Goal: Task Accomplishment & Management: Use online tool/utility

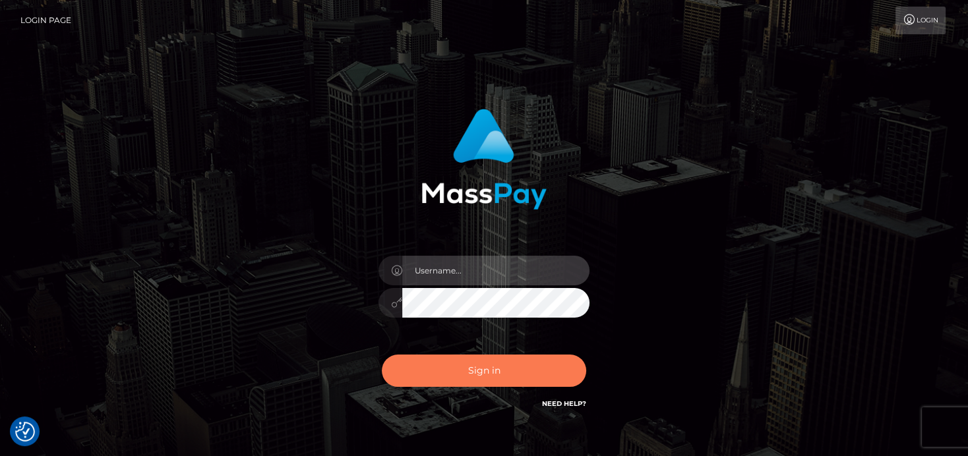
type input "[PERSON_NAME]"
click at [512, 377] on button "Sign in" at bounding box center [484, 371] width 204 height 32
type input "denise"
drag, startPoint x: 0, startPoint y: 0, endPoint x: 508, endPoint y: 365, distance: 626.0
click at [508, 365] on button "Sign in" at bounding box center [484, 371] width 204 height 32
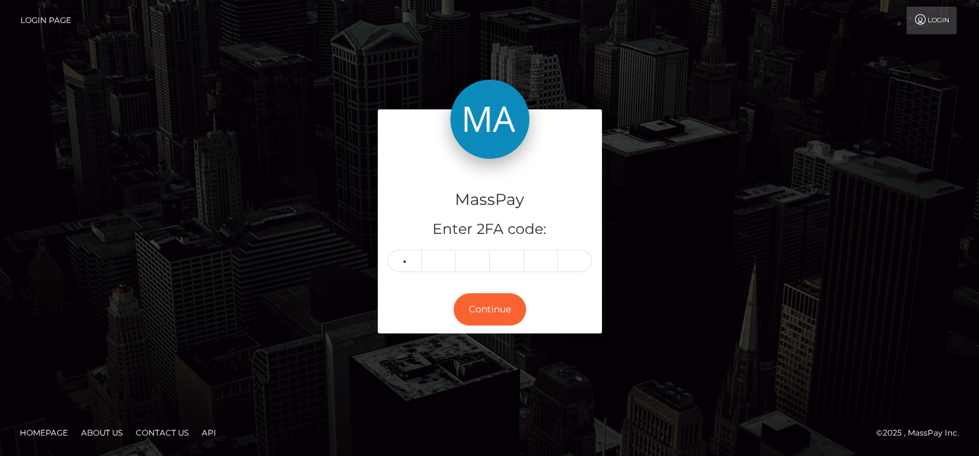
type input "3"
type input "6"
type input "1"
type input "9"
type input "5"
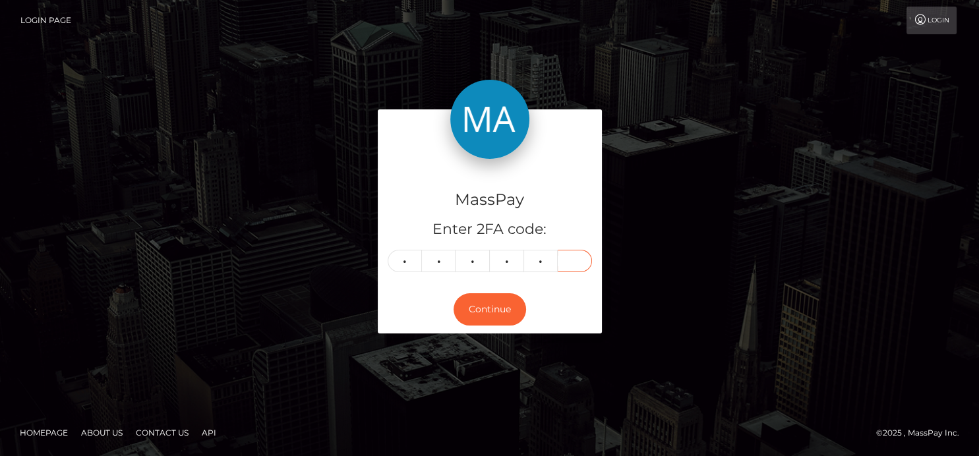
type input "8"
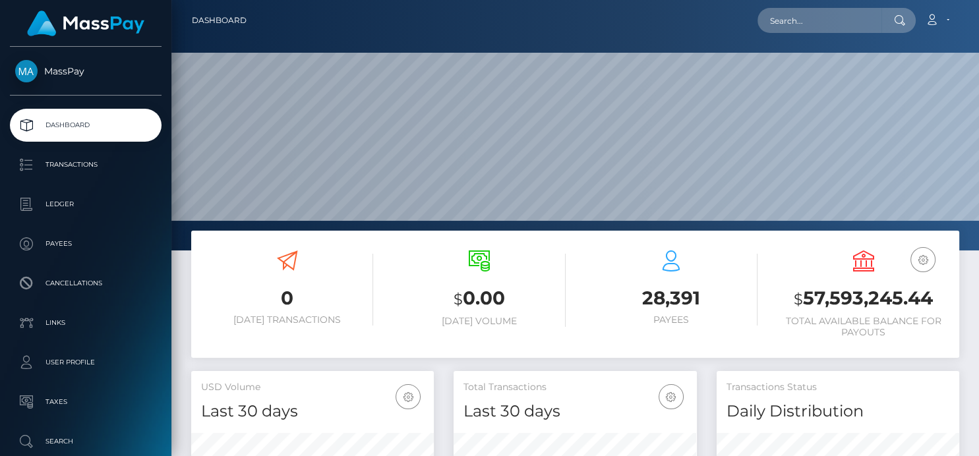
scroll to position [233, 243]
click at [801, 28] on input "text" at bounding box center [820, 20] width 124 height 25
paste input "vvzvyagin@gmail.com"
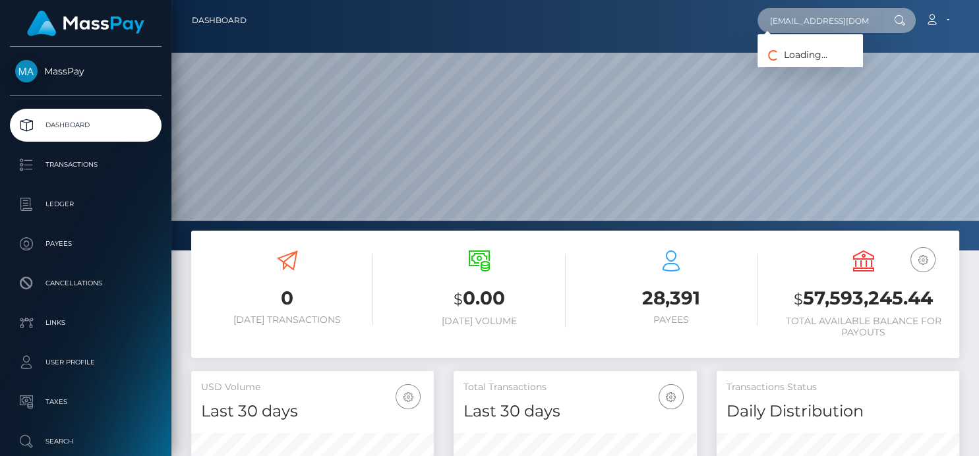
type input "vvzvyagin@gmail.com"
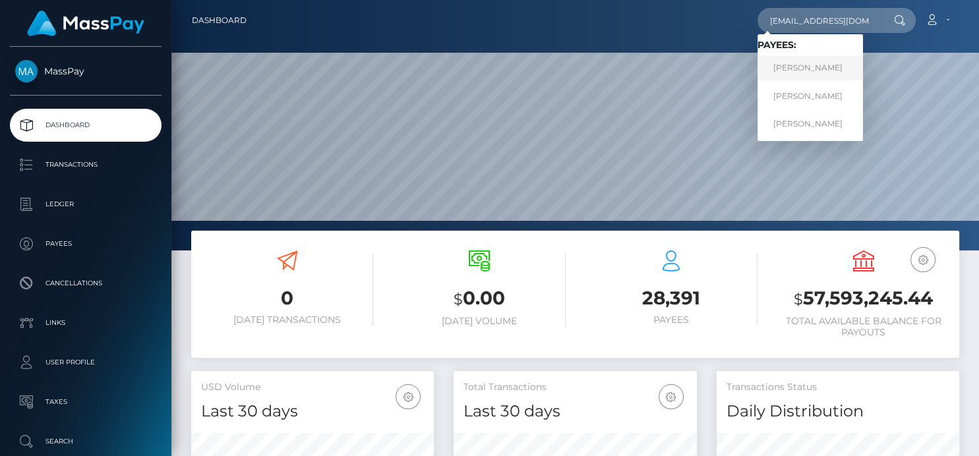
click at [803, 67] on link "Viktor Vyacheslalovich Zviagin" at bounding box center [810, 68] width 105 height 24
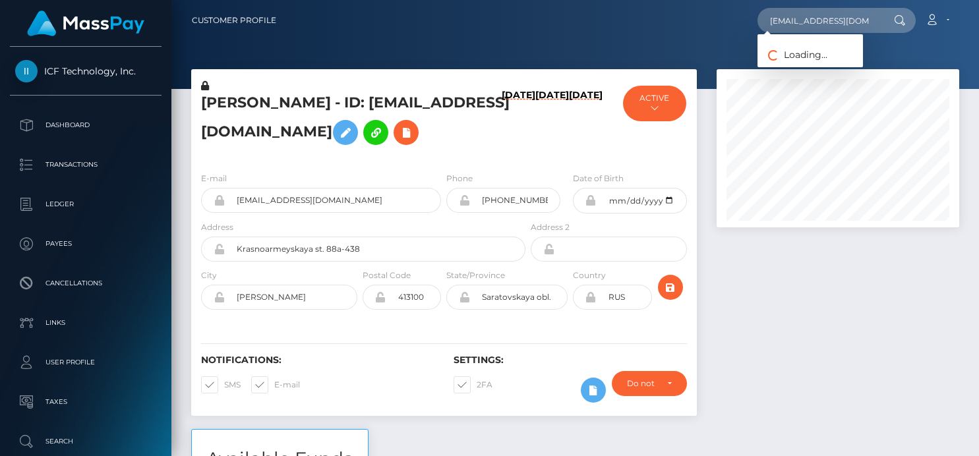
type input "[EMAIL_ADDRESS][DOMAIN_NAME]"
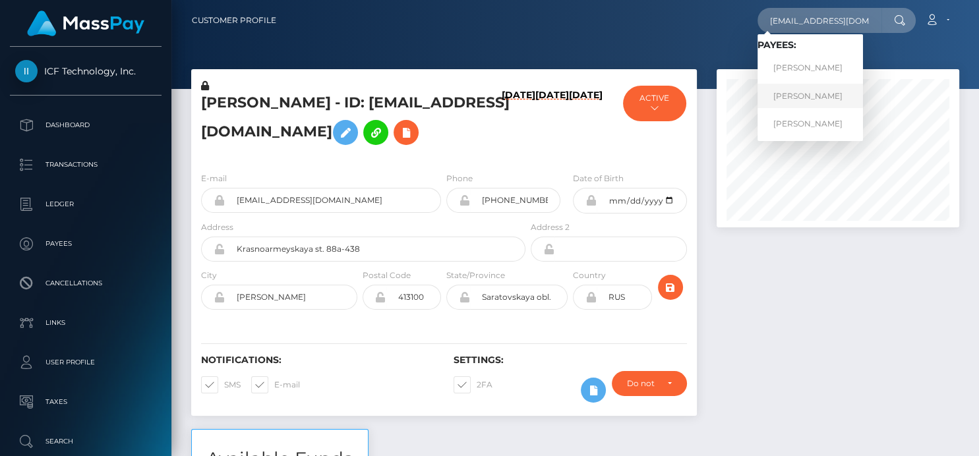
click at [795, 100] on link "[PERSON_NAME]" at bounding box center [810, 96] width 105 height 24
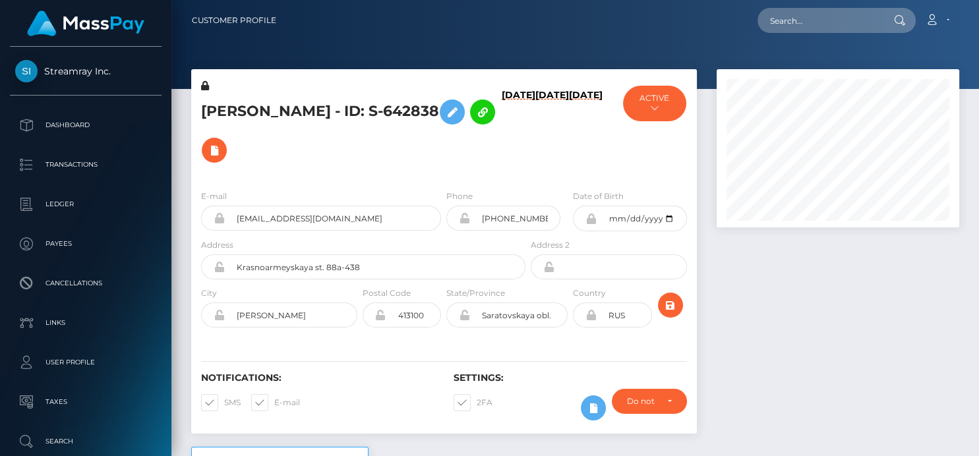
scroll to position [158, 243]
click at [854, 26] on input "text" at bounding box center [820, 20] width 124 height 25
paste input "[EMAIL_ADDRESS][DOMAIN_NAME]"
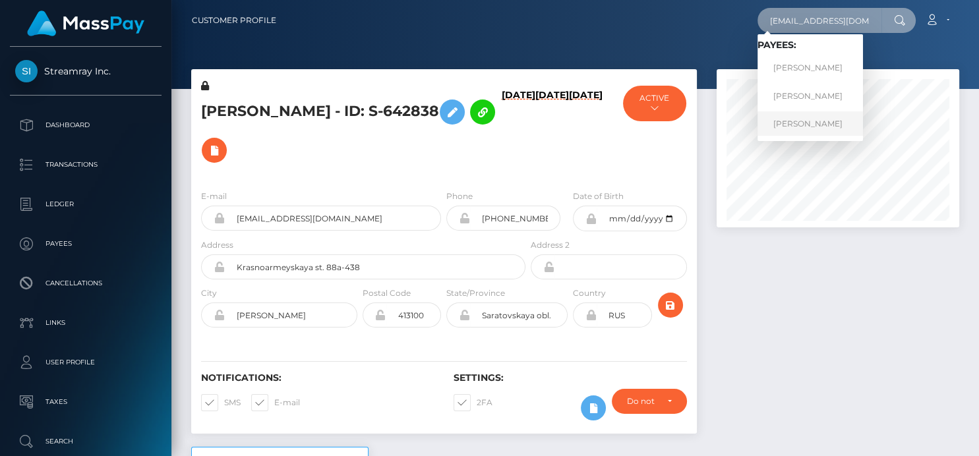
type input "[EMAIL_ADDRESS][DOMAIN_NAME]"
click at [822, 119] on link "[PERSON_NAME]" at bounding box center [810, 123] width 105 height 24
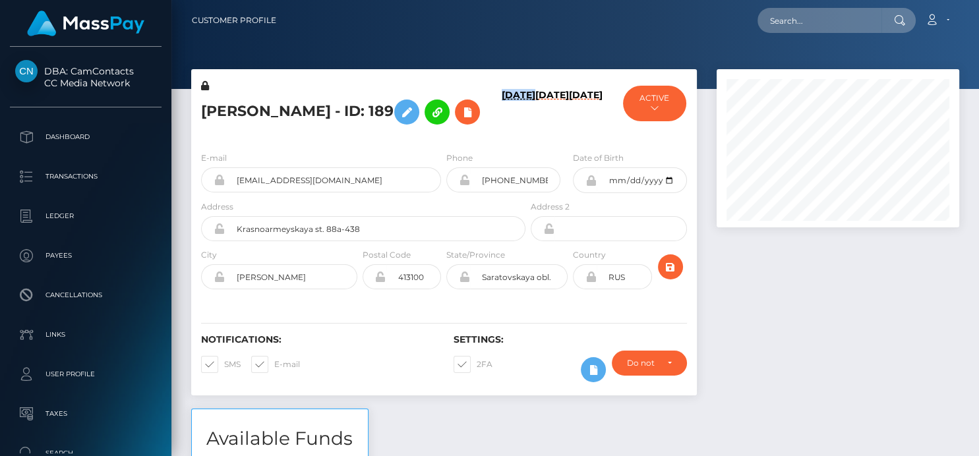
scroll to position [158, 243]
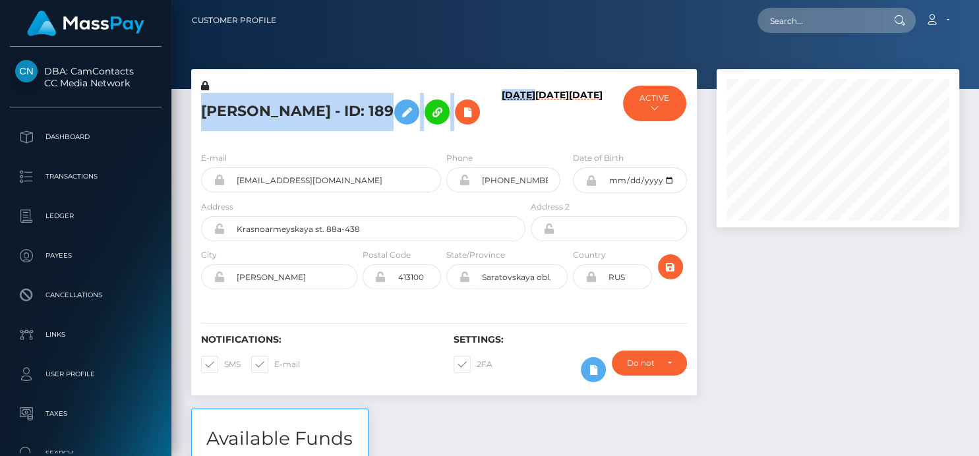
click at [198, 102] on div "Viktor Vyacheslalovich Zviagin - ID: 189 08/21/25 08/13/24 02/12/23 Streamray I…" at bounding box center [444, 110] width 506 height 62
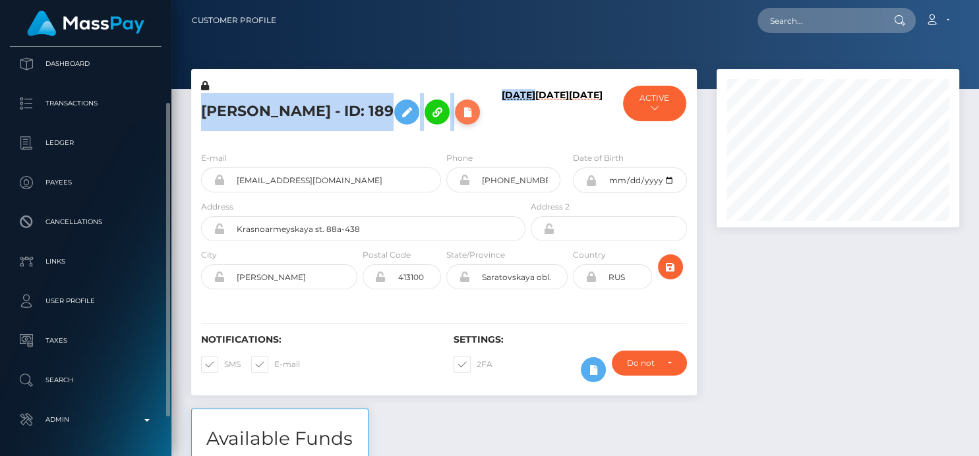
click at [460, 121] on icon at bounding box center [468, 112] width 16 height 16
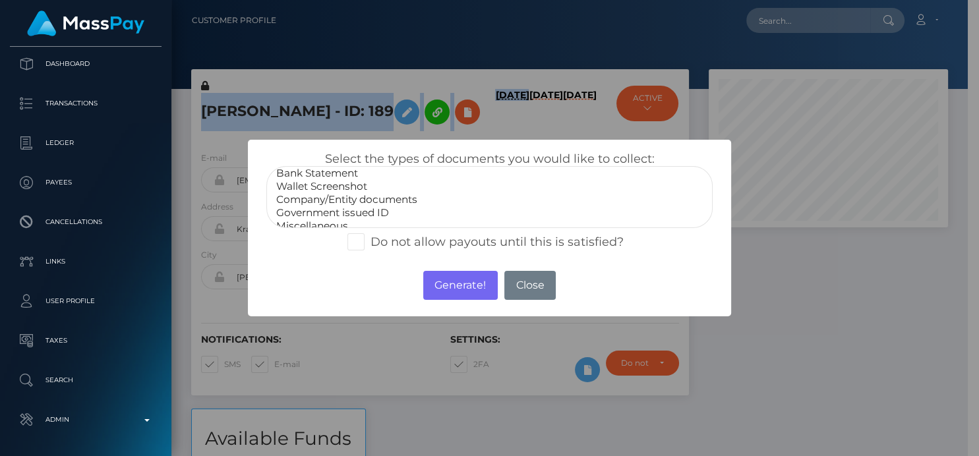
scroll to position [25, 0]
select select "Miscellaneous"
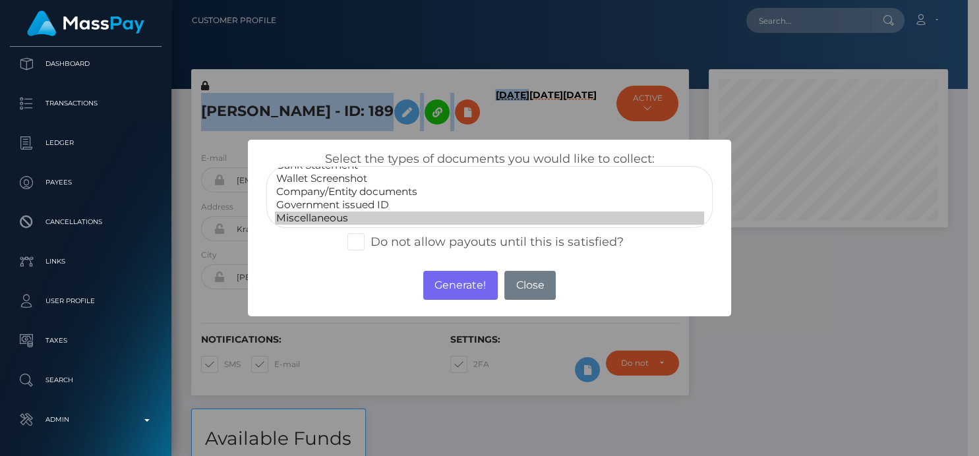
click at [327, 222] on option "Miscellaneous" at bounding box center [489, 218] width 429 height 13
click at [458, 287] on button "Generate!" at bounding box center [460, 285] width 75 height 29
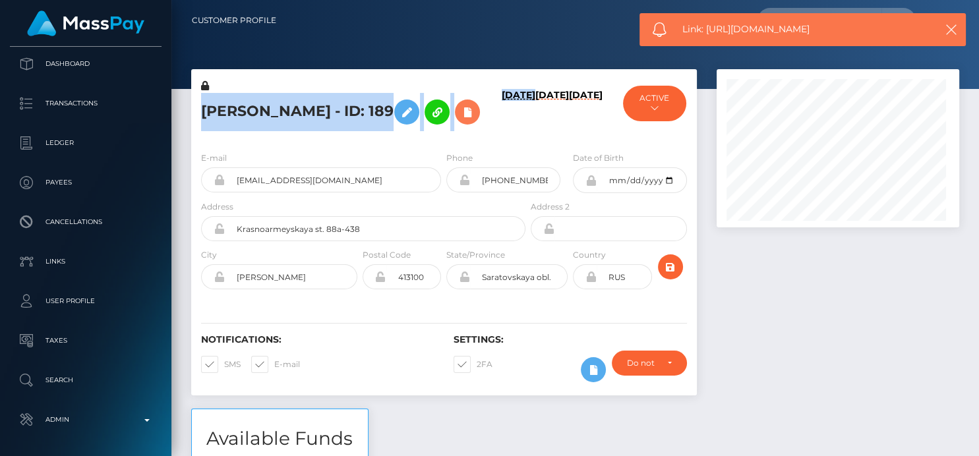
scroll to position [158, 243]
drag, startPoint x: 839, startPoint y: 22, endPoint x: 708, endPoint y: 35, distance: 131.8
click at [708, 35] on span "Link: https://l.maspay.io/OkX5m" at bounding box center [802, 29] width 241 height 14
copy span "https://l.maspay.io/OkX5m"
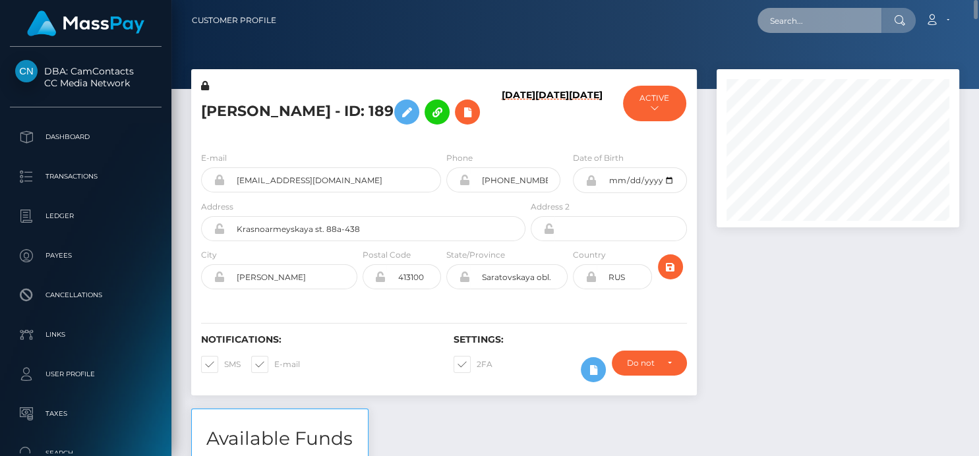
click at [790, 11] on input "text" at bounding box center [820, 20] width 124 height 25
paste input "[EMAIL_ADDRESS][DOMAIN_NAME]"
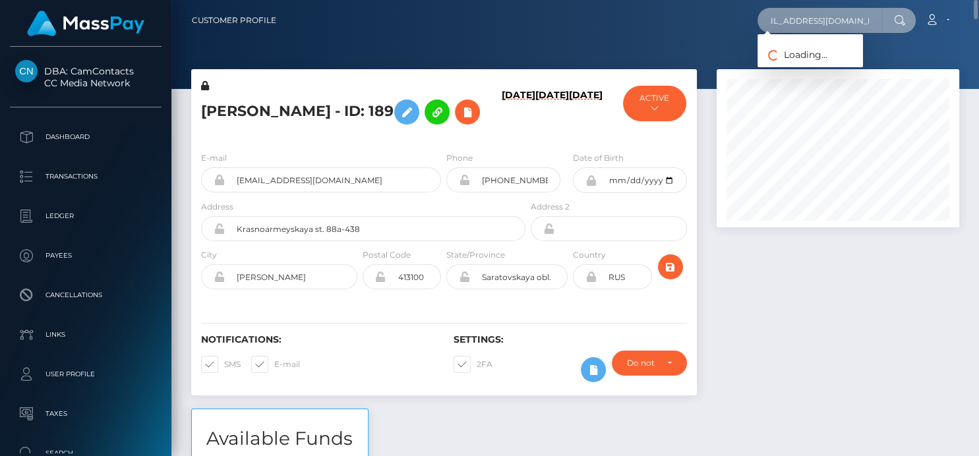
type input "[EMAIL_ADDRESS][DOMAIN_NAME]"
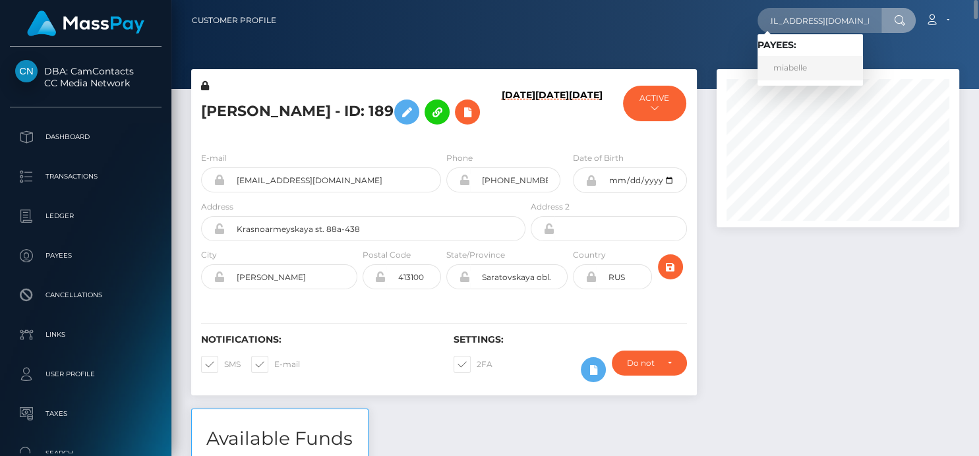
click at [785, 66] on link "miabelle" at bounding box center [810, 68] width 105 height 24
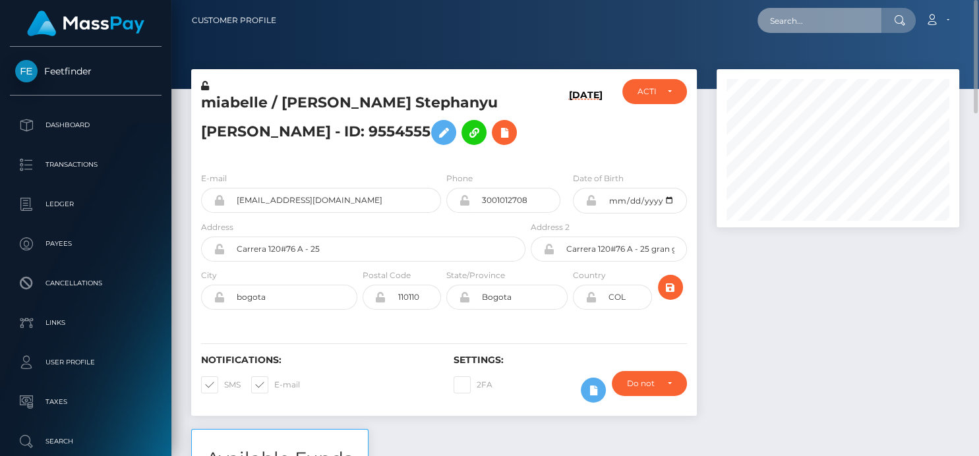
click at [832, 22] on input "text" at bounding box center [820, 20] width 124 height 25
paste input "faustinaroyale@gmail.com"
drag, startPoint x: 776, startPoint y: 22, endPoint x: 978, endPoint y: 22, distance: 201.8
click at [978, 22] on nav "Customer Profile faustinaroyale@gmail.com Loading... Loading..." at bounding box center [575, 20] width 808 height 41
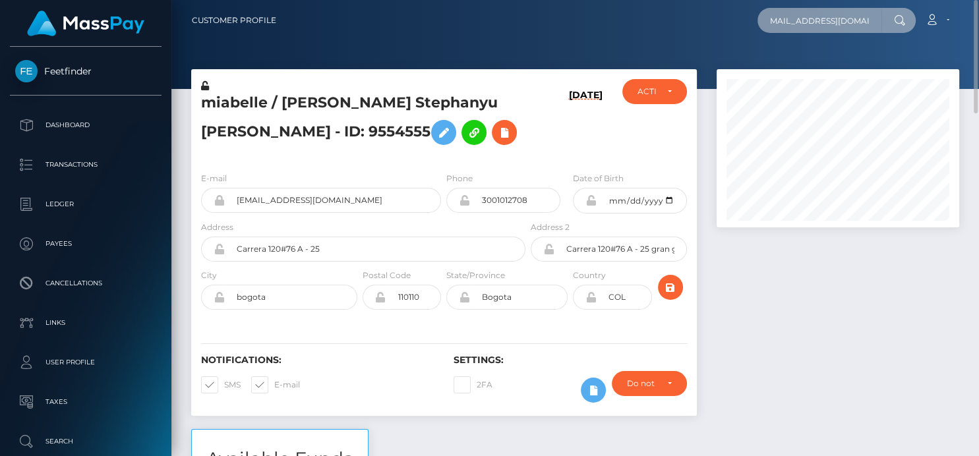
type input "f"
paste input "faustinathobs@gmail.com"
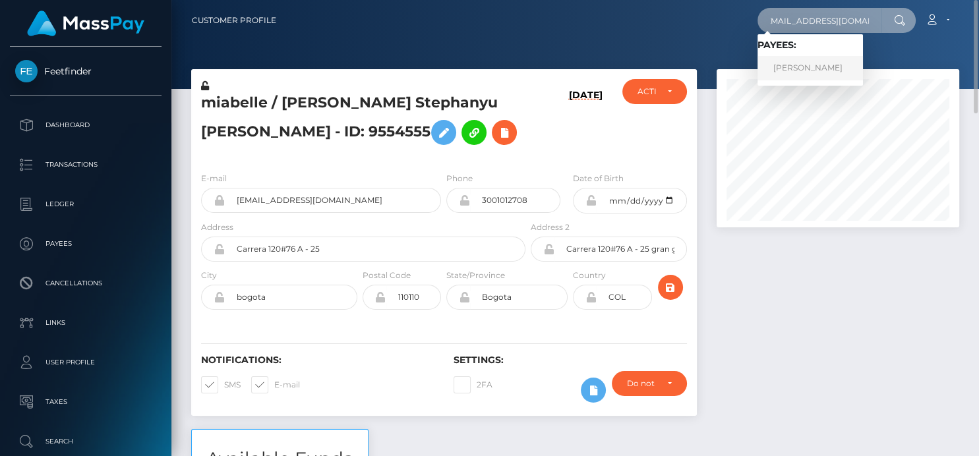
type input "faustinathobs@gmail.com"
click at [817, 65] on link "Faustina Thobakgale" at bounding box center [810, 68] width 105 height 24
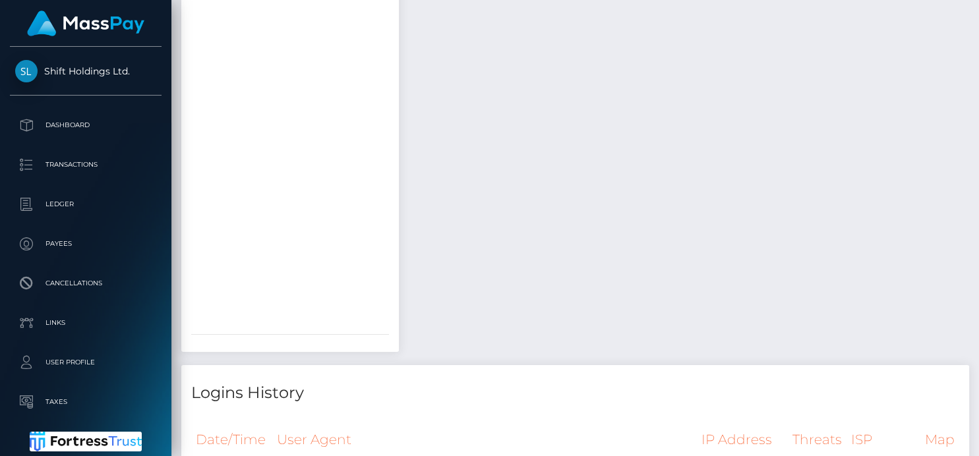
scroll to position [3741, 0]
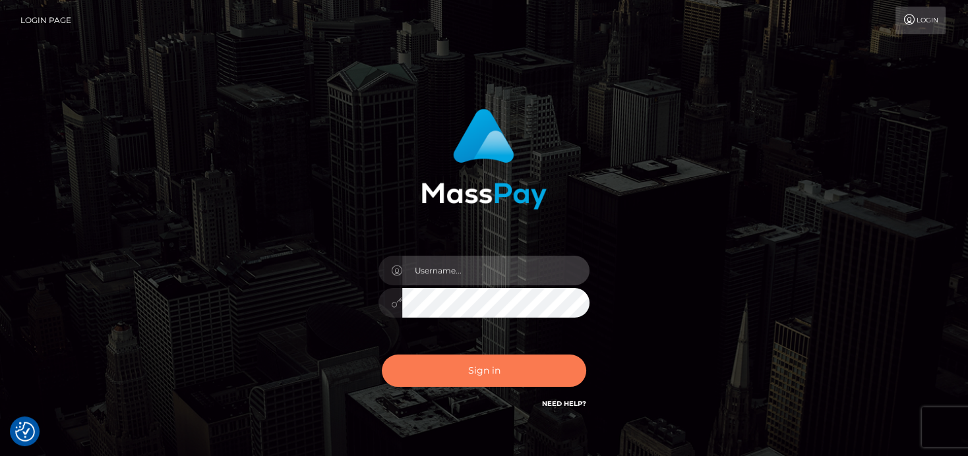
type input "[PERSON_NAME]"
click at [466, 368] on button "Sign in" at bounding box center [484, 371] width 204 height 32
type input "[PERSON_NAME]"
click at [456, 356] on button "Sign in" at bounding box center [484, 371] width 204 height 32
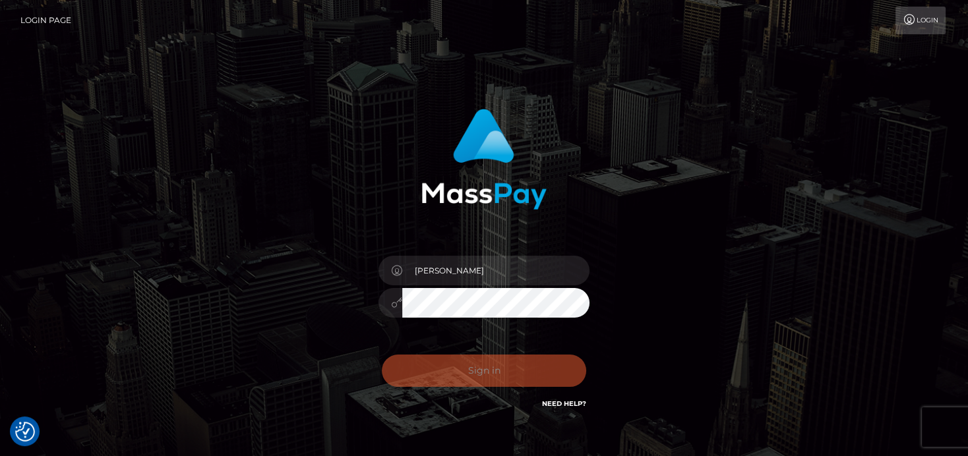
click at [454, 357] on div "0cAFcWeA71YkTIOhyBJRL8NYRA__njhfv0K3ZsOFutKkFcWFZeZBoa8zyGmolAiDPDvzGOafFpj2NiS…" at bounding box center [484, 376] width 231 height 59
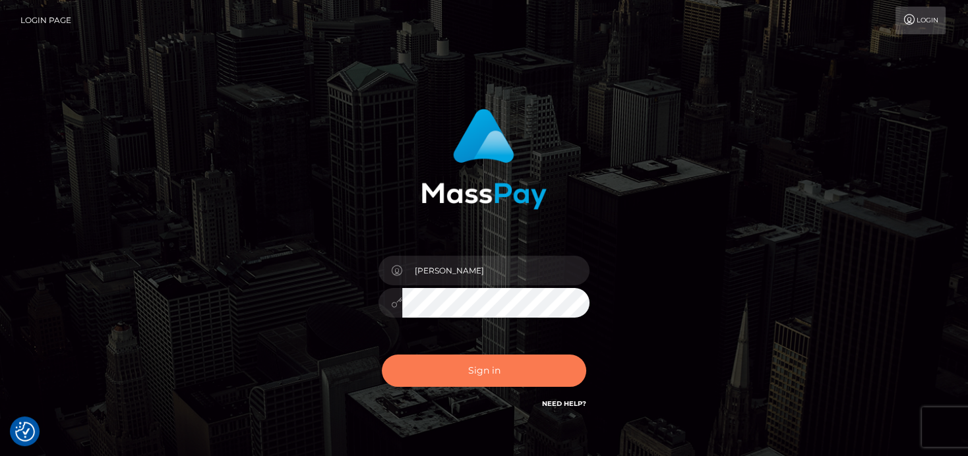
click at [522, 386] on button "Sign in" at bounding box center [484, 371] width 204 height 32
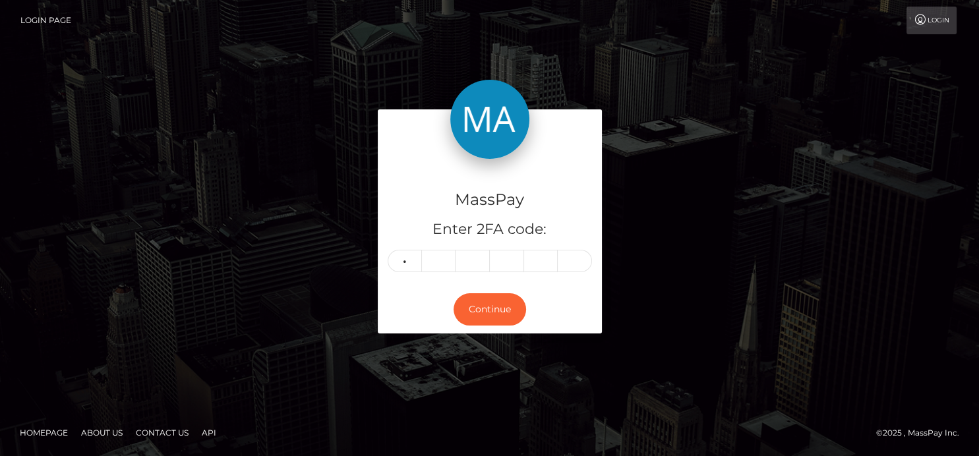
type input "4"
type input "6"
type input "2"
type input "1"
type input "9"
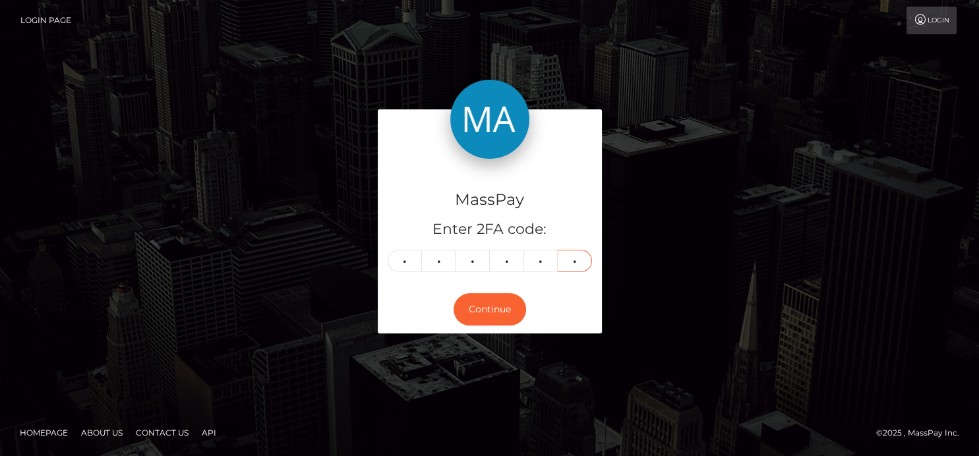
type input "0"
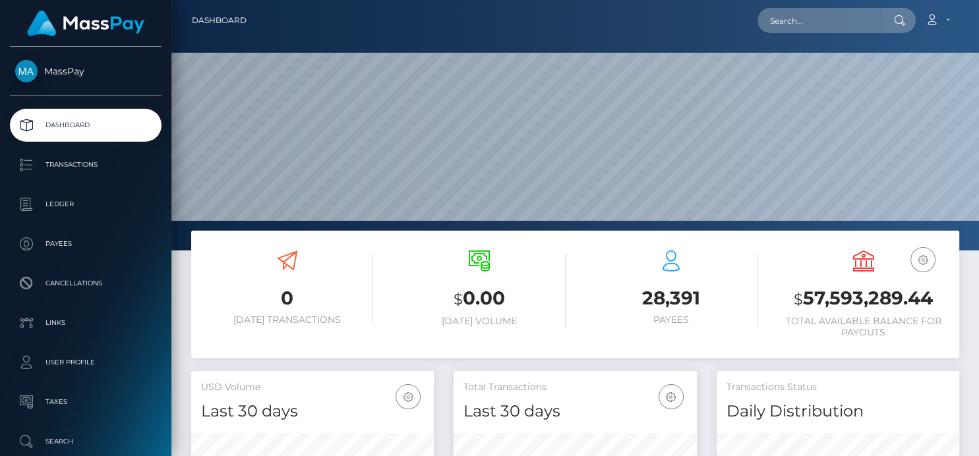
scroll to position [233, 243]
click at [804, 29] on input "text" at bounding box center [820, 20] width 124 height 25
paste input "dalia.eema@gmail.com"
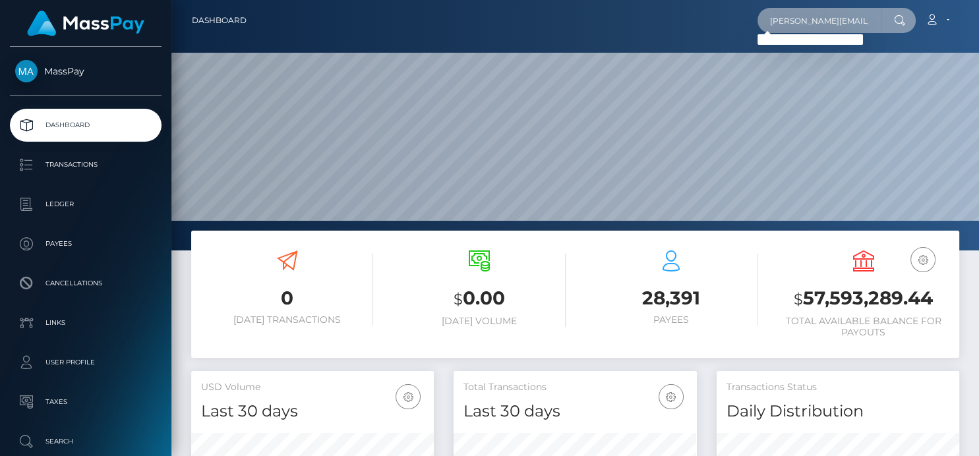
drag, startPoint x: 772, startPoint y: 20, endPoint x: 976, endPoint y: 22, distance: 203.8
click at [977, 22] on nav "Dashboard dalia.eema@gmail.com Loading... Loading... Account" at bounding box center [575, 20] width 808 height 41
paste input "Dalia Rivera"
type input "Dalia Rivera"
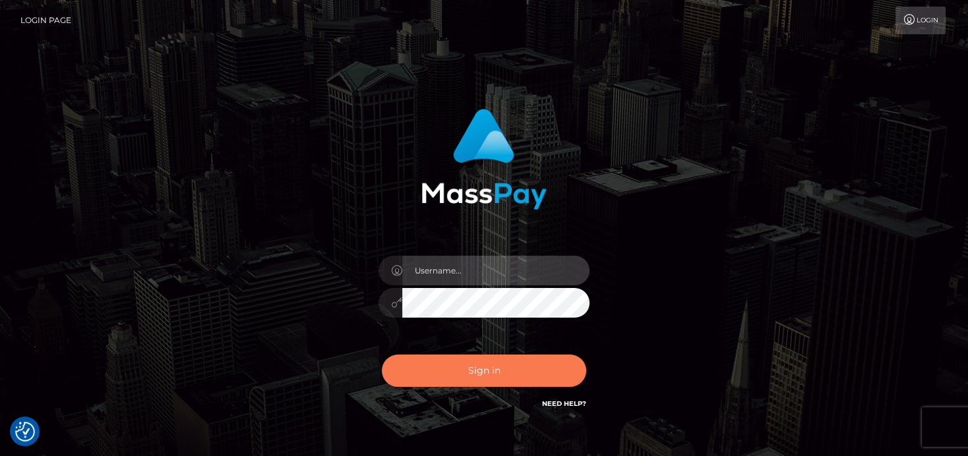
type input "[PERSON_NAME]"
click at [446, 365] on button "Sign in" at bounding box center [484, 371] width 204 height 32
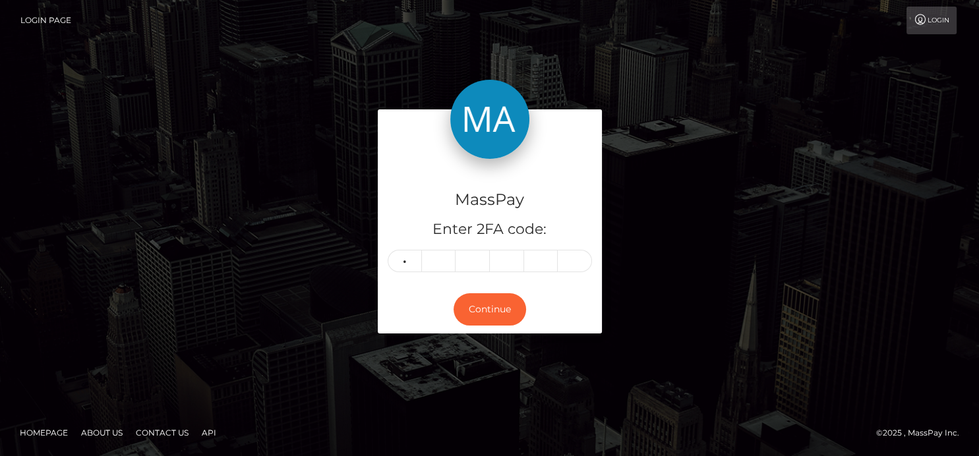
type input "3"
type input "4"
type input "5"
type input "7"
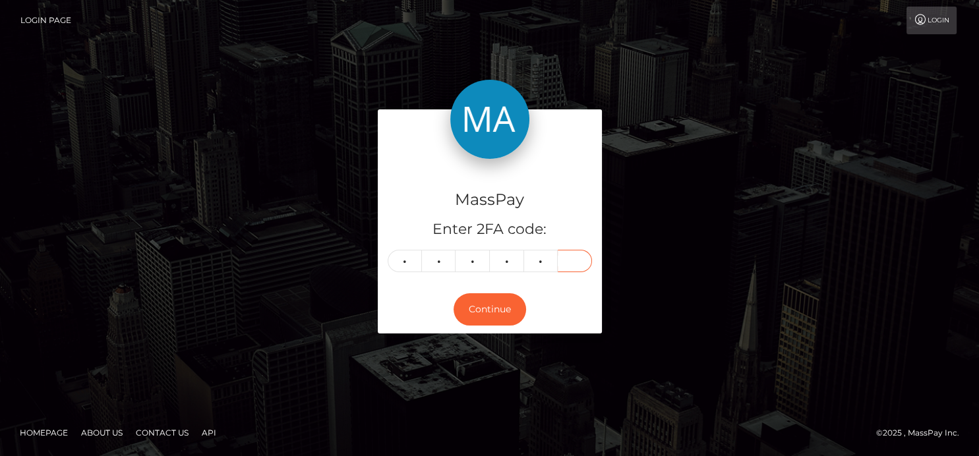
type input "0"
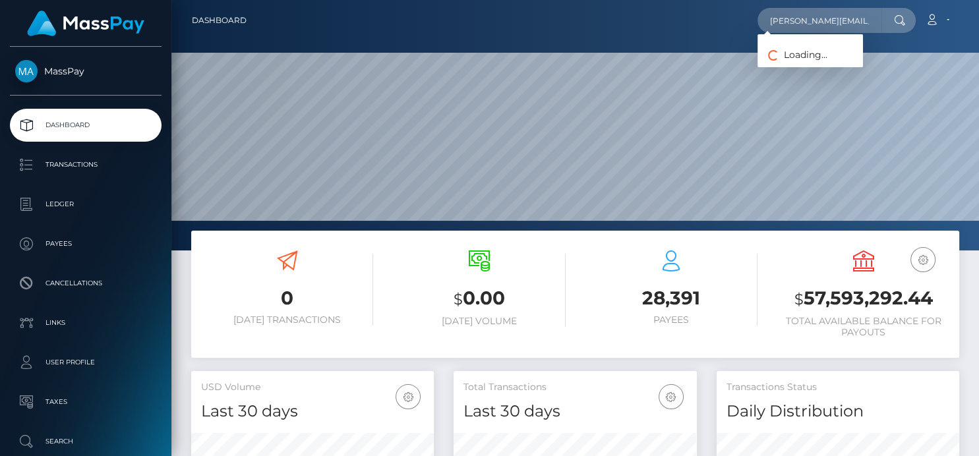
scroll to position [233, 243]
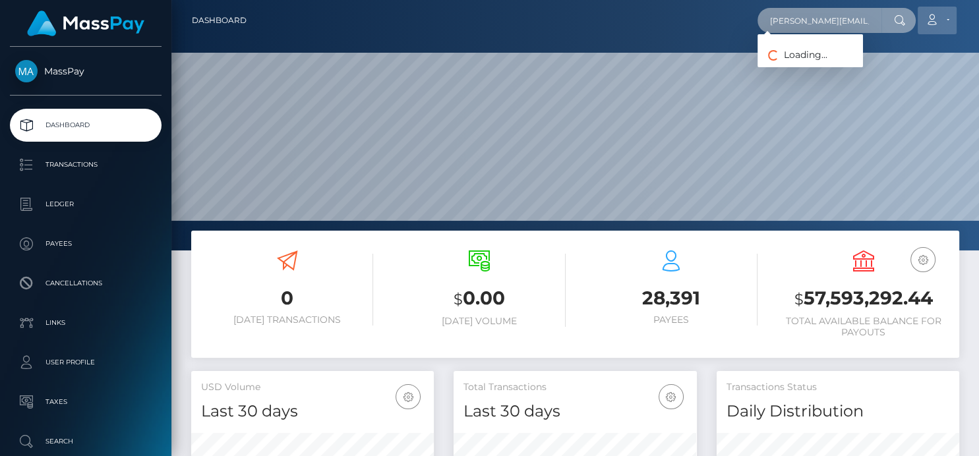
drag, startPoint x: 772, startPoint y: 19, endPoint x: 953, endPoint y: 11, distance: 180.9
click at [953, 11] on div "dalia.eema@gmail.com Loading... Loading... Account Edit Profile Logout" at bounding box center [608, 21] width 702 height 28
paste input "eema@gmai"
type input "daliaeema@gmai.com"
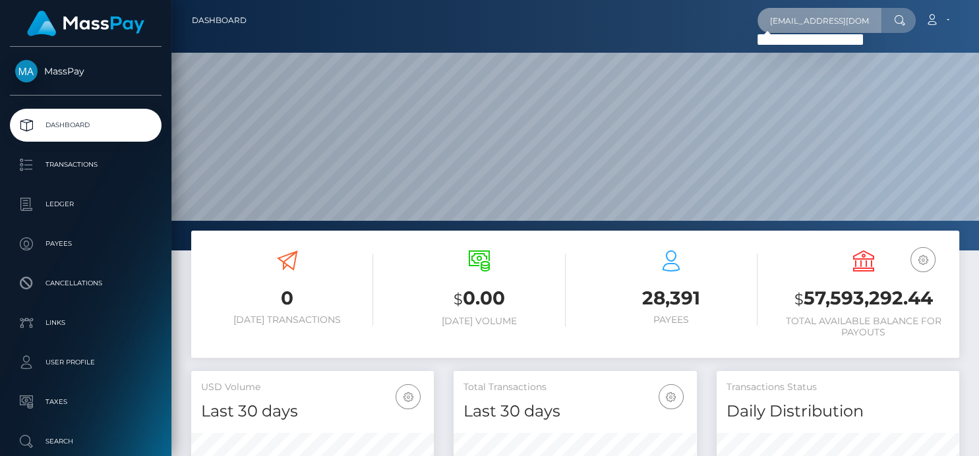
click at [852, 28] on input "daliaeema@gmai.com" at bounding box center [820, 20] width 124 height 25
drag, startPoint x: 867, startPoint y: 24, endPoint x: 572, endPoint y: 24, distance: 294.7
click at [572, 24] on div "daliaeema@gmai.com Loading... Loading... Account Edit Profile Logout" at bounding box center [608, 21] width 702 height 28
drag, startPoint x: 769, startPoint y: 20, endPoint x: 978, endPoint y: 23, distance: 208.4
click at [978, 23] on nav "Dashboard daliaeema@gmai.com Loading... Loading... Account" at bounding box center [575, 20] width 808 height 41
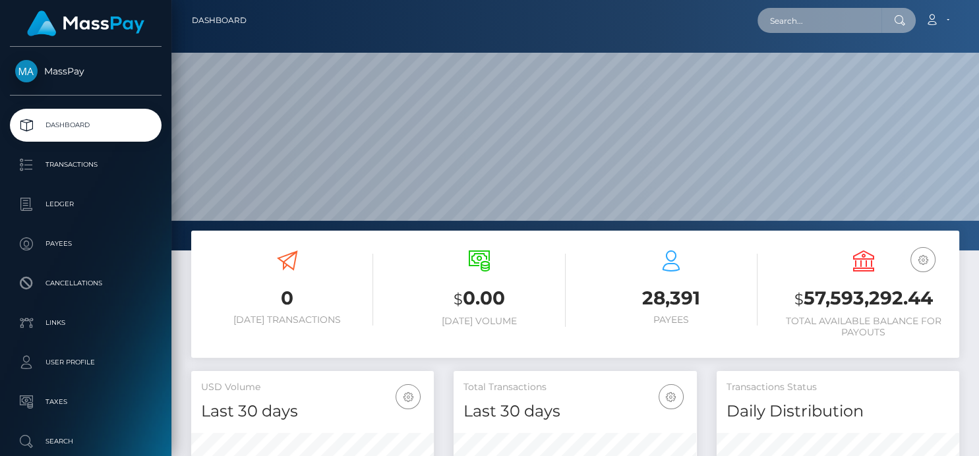
paste input "dalia.eema@gmail.com"
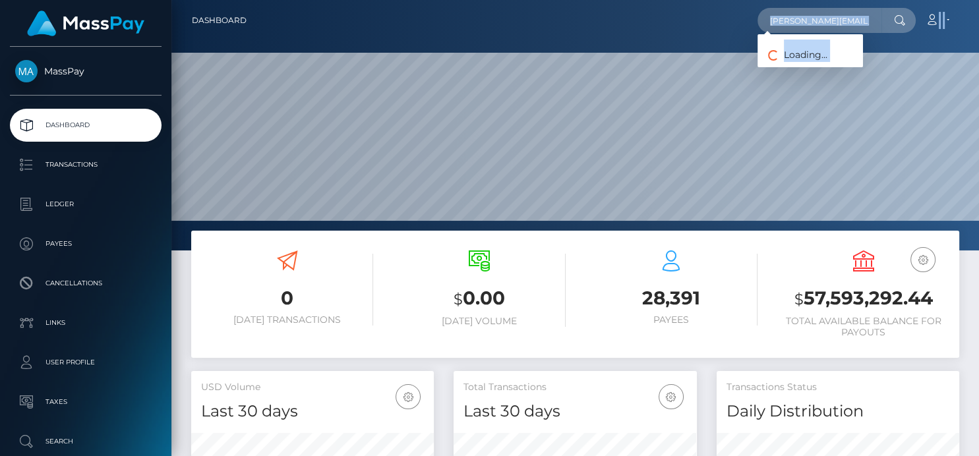
click at [968, 69] on div "Dashboard dalia.eema@gmail.com Loading... Loading... Account 0 $ $" at bounding box center [575, 228] width 808 height 456
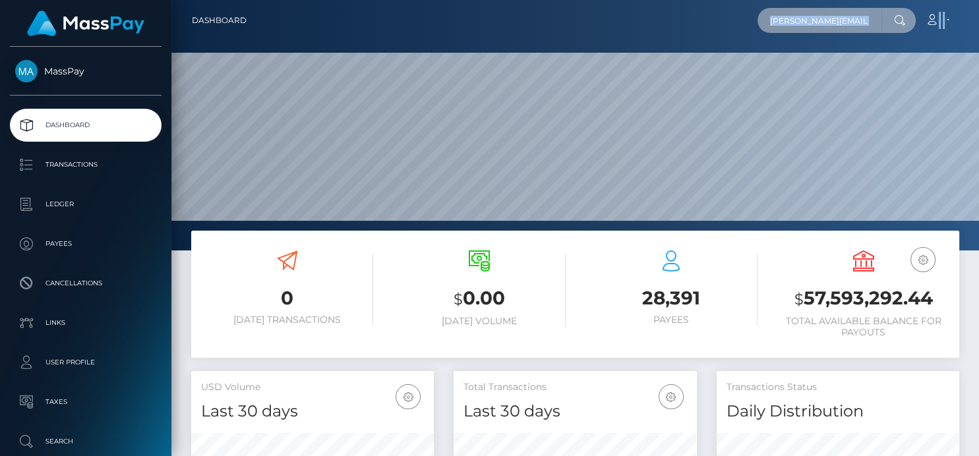
click at [814, 18] on input "dalia.eema@gmail.com" at bounding box center [820, 20] width 124 height 25
drag, startPoint x: 812, startPoint y: 29, endPoint x: 978, endPoint y: 46, distance: 167.0
click at [978, 46] on div "Dashboard dalia.eema@gmail.com Loading... Loading... Account 0 $ $" at bounding box center [575, 228] width 808 height 456
drag, startPoint x: 835, startPoint y: 23, endPoint x: 582, endPoint y: 2, distance: 254.1
click at [582, 2] on nav "Dashboard Dalia Rivera Loading... Loading... Account Logout" at bounding box center [575, 20] width 808 height 41
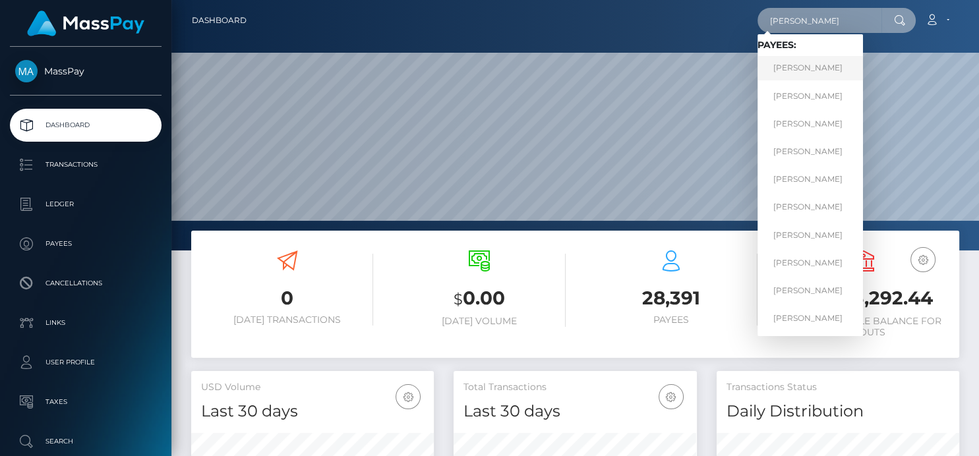
type input "Dalia"
click at [790, 66] on link "Dalia Raad" at bounding box center [810, 68] width 105 height 24
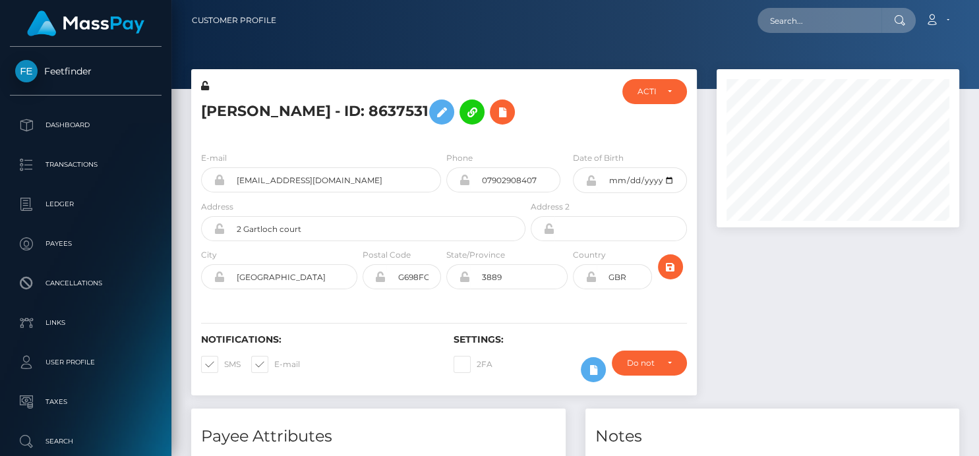
scroll to position [158, 243]
click at [795, 14] on input "text" at bounding box center [820, 20] width 124 height 25
paste input ""Please advise Best regards, [PERSON_NAME] Customer Service Specialist - MassPa…"
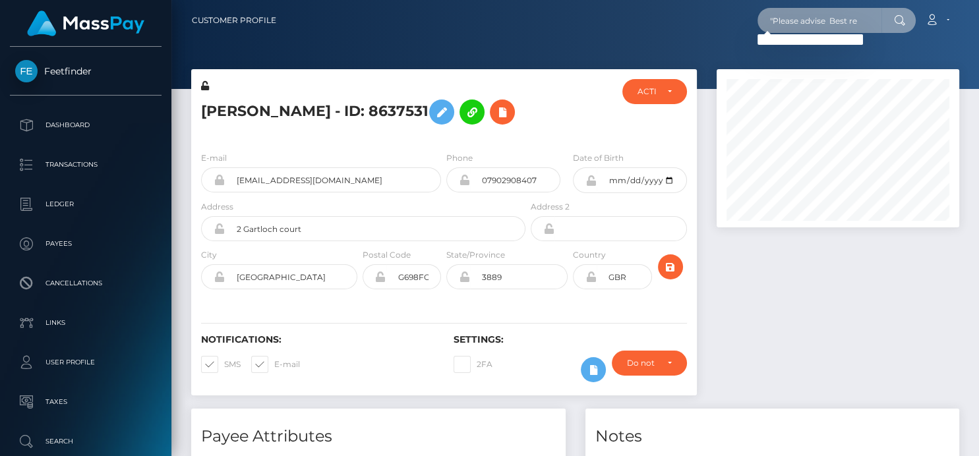
scroll to position [0, 0]
type input """
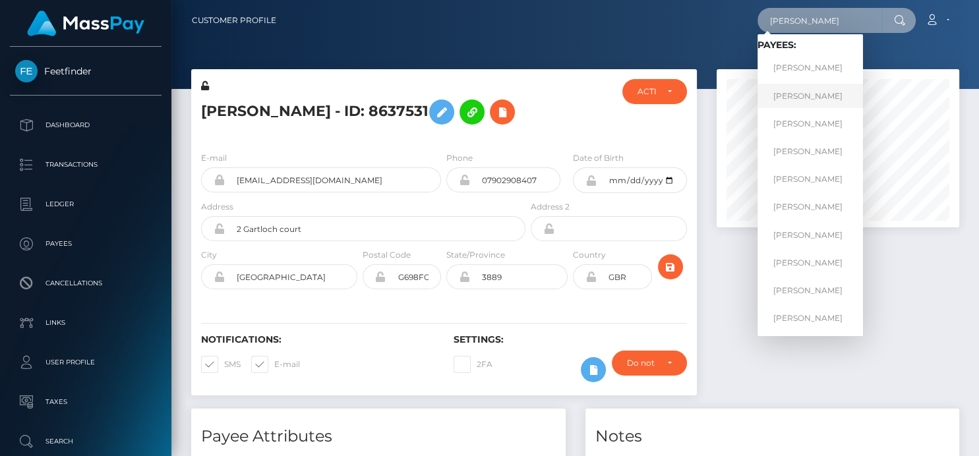
type input "[PERSON_NAME]"
click at [789, 96] on link "[PERSON_NAME]" at bounding box center [810, 96] width 105 height 24
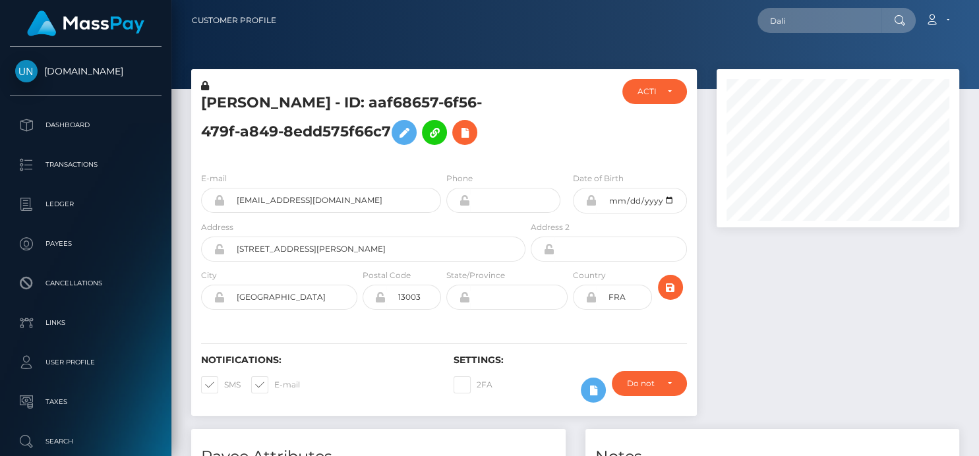
scroll to position [158, 243]
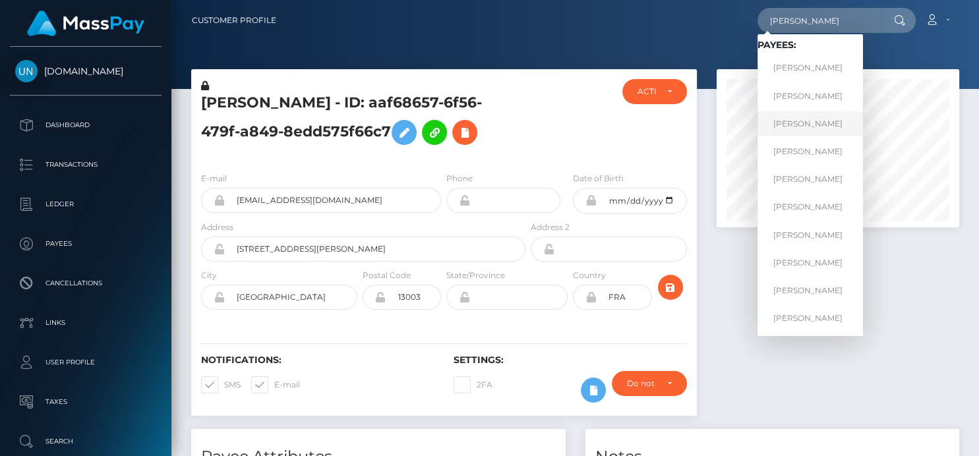
type input "[PERSON_NAME]"
click at [778, 124] on link "[PERSON_NAME]" at bounding box center [810, 123] width 105 height 24
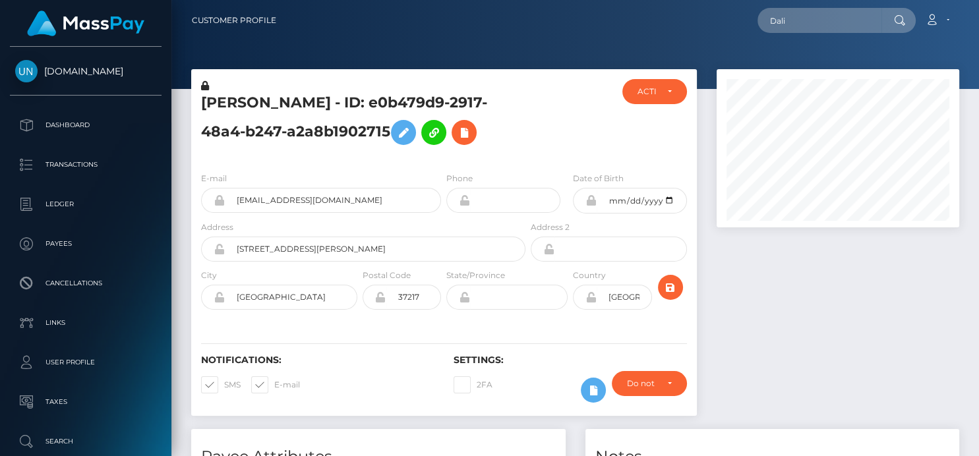
scroll to position [158, 243]
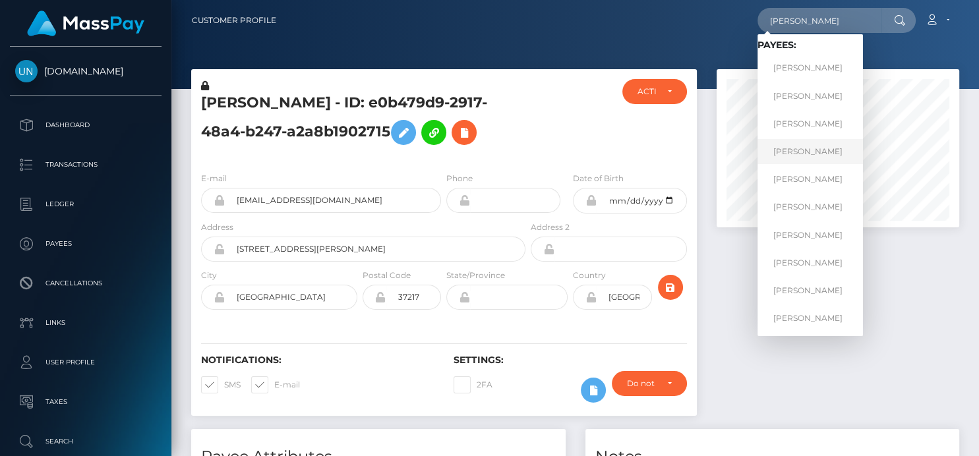
type input "Dalia"
click at [792, 152] on link "DALIA GONZALEZ-GARRIGOS" at bounding box center [810, 151] width 105 height 24
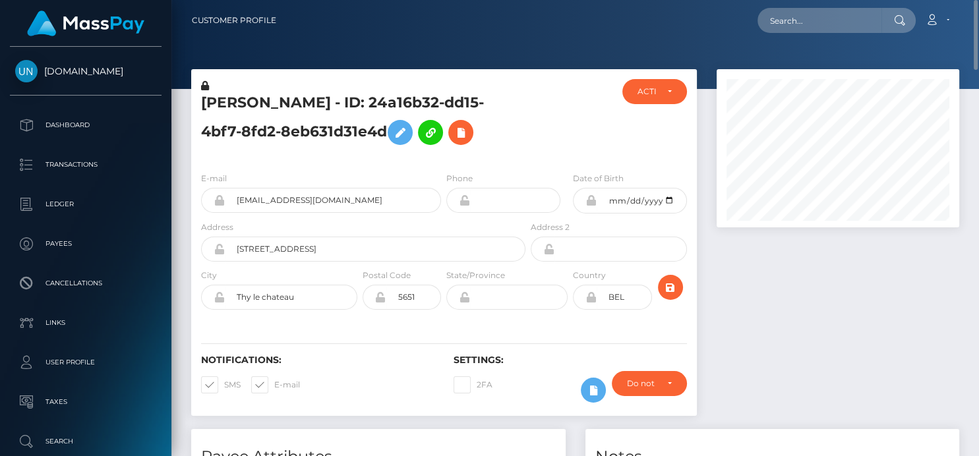
scroll to position [158, 243]
click at [781, 25] on input "text" at bounding box center [820, 20] width 124 height 25
paste input "[PERSON_NAME][EMAIL_ADDRESS][DOMAIN_NAME]"
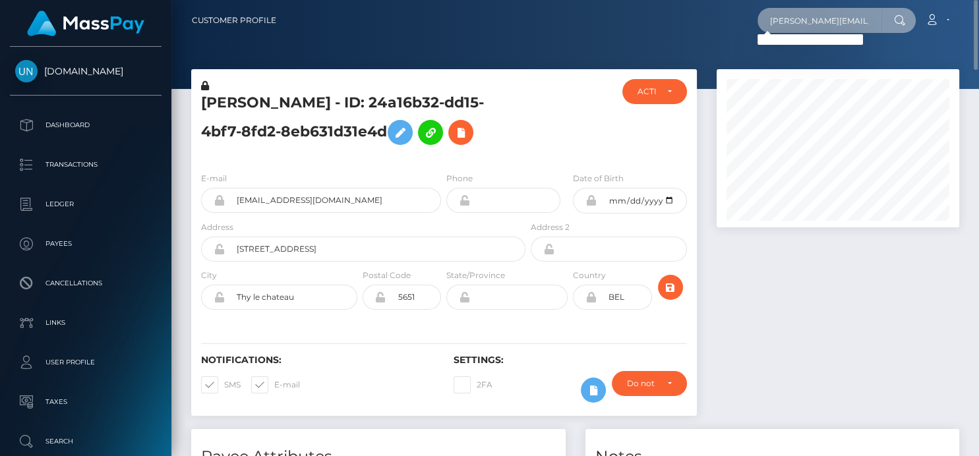
type input "[PERSON_NAME][EMAIL_ADDRESS][DOMAIN_NAME]"
drag, startPoint x: 770, startPoint y: 29, endPoint x: 978, endPoint y: 29, distance: 207.7
click at [978, 29] on nav "Customer Profile dalia.eema@gmail.com Loading... Loading..." at bounding box center [575, 20] width 808 height 41
paste input "[EMAIL_ADDRESS][DOMAIN_NAME]"
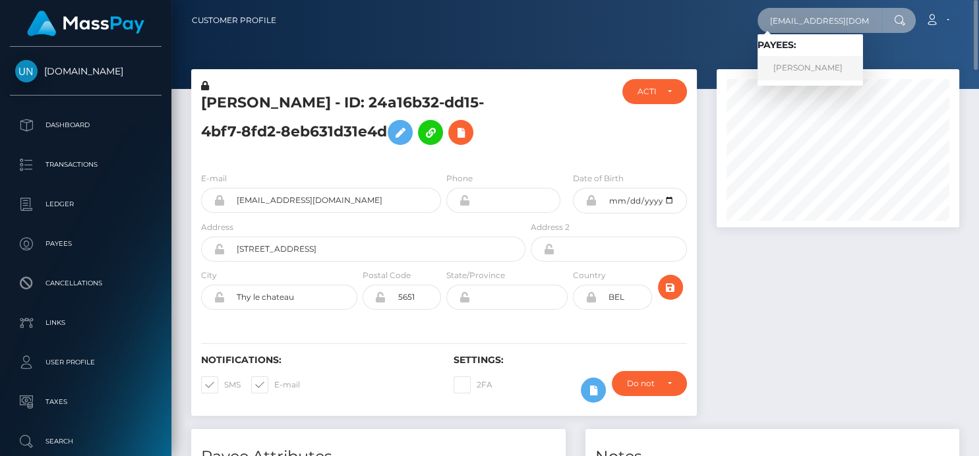
type input "[EMAIL_ADDRESS][DOMAIN_NAME]"
click at [798, 65] on link "JOYCE DE NIEVA CUDEN" at bounding box center [810, 68] width 105 height 24
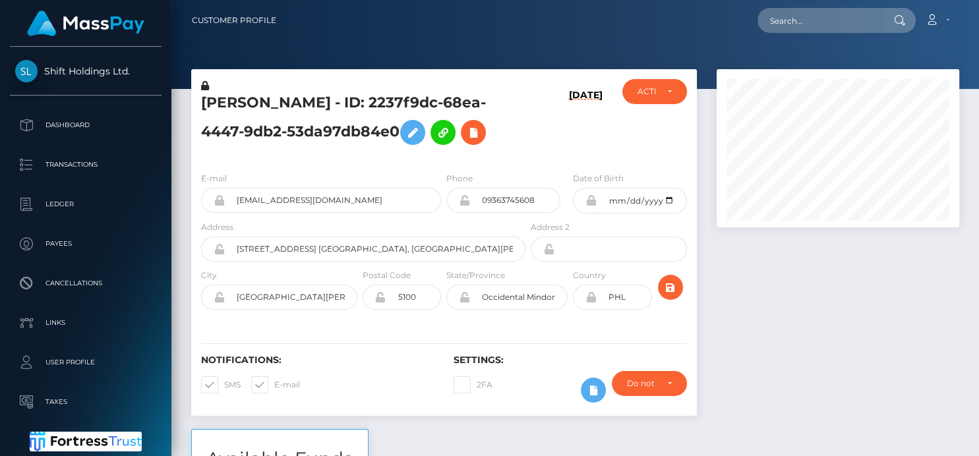
scroll to position [158, 243]
drag, startPoint x: 183, startPoint y: 100, endPoint x: 450, endPoint y: 121, distance: 267.8
click at [450, 121] on div "[PERSON_NAME] - ID: 2237f9dc-68ea-4447-9db2-53da97db84e0 [DATE] ACTIVE CLOSED A…" at bounding box center [444, 249] width 526 height 360
copy div "[PERSON_NAME] - ID: 2237f9dc-68ea-4447-9db2-53da97db84e0"
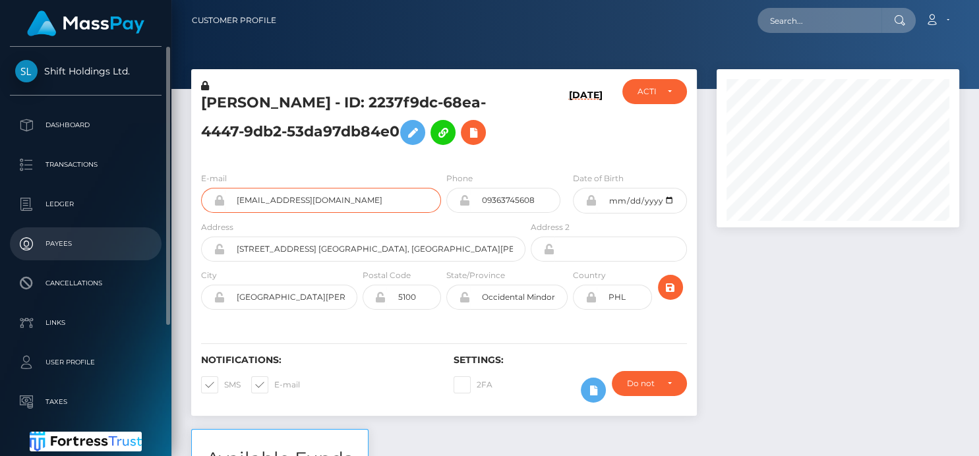
drag, startPoint x: 352, startPoint y: 244, endPoint x: 151, endPoint y: 239, distance: 201.2
click at [151, 239] on div "Shift Holdings Ltd. Dashboard Transactions Ledger Payees Cancellations" at bounding box center [489, 228] width 979 height 456
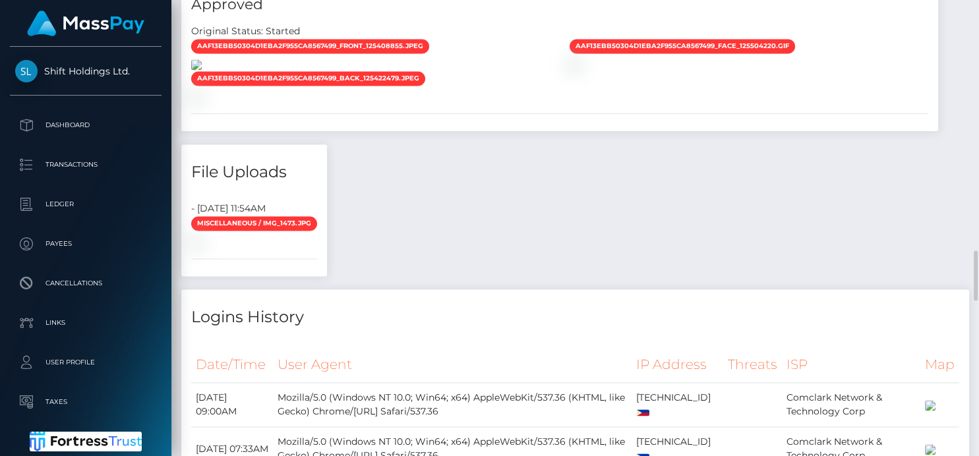
scroll to position [2200, 0]
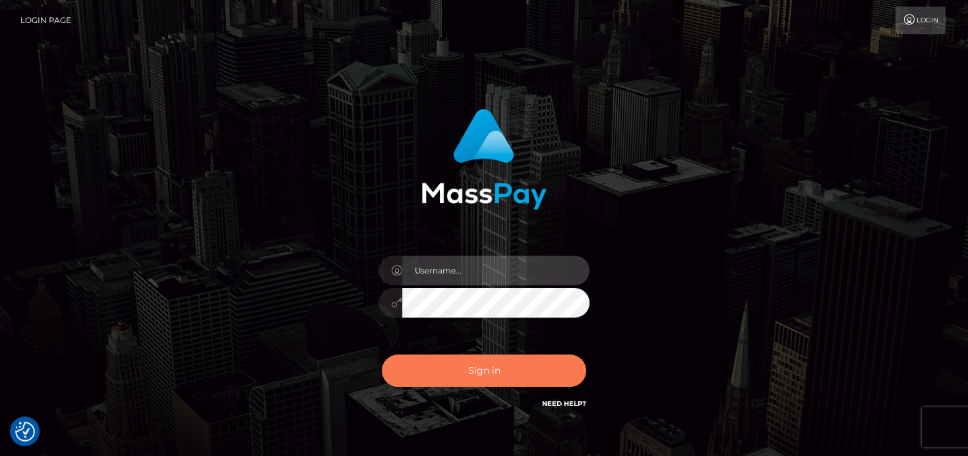
type input "[PERSON_NAME]"
click at [478, 373] on button "Sign in" at bounding box center [484, 371] width 204 height 32
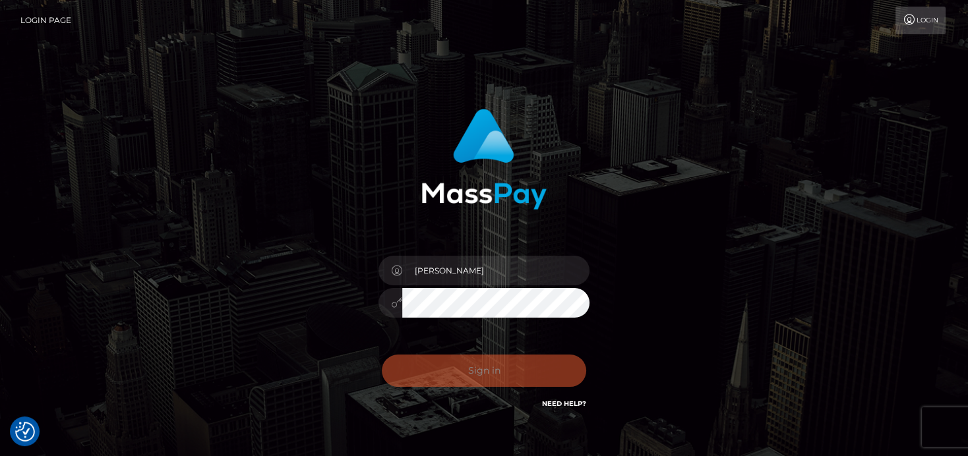
click at [478, 371] on div "Sign in Need Help?" at bounding box center [484, 376] width 231 height 59
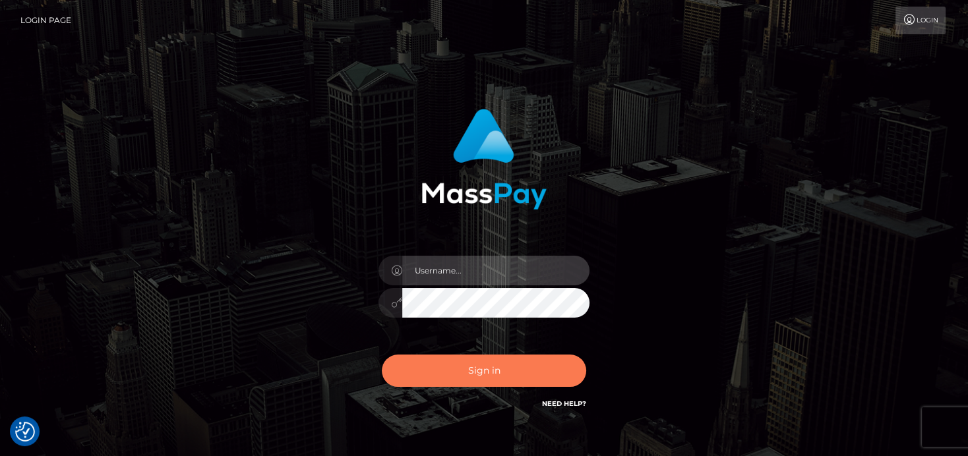
type input "[PERSON_NAME]"
click at [438, 363] on button "Sign in" at bounding box center [484, 371] width 204 height 32
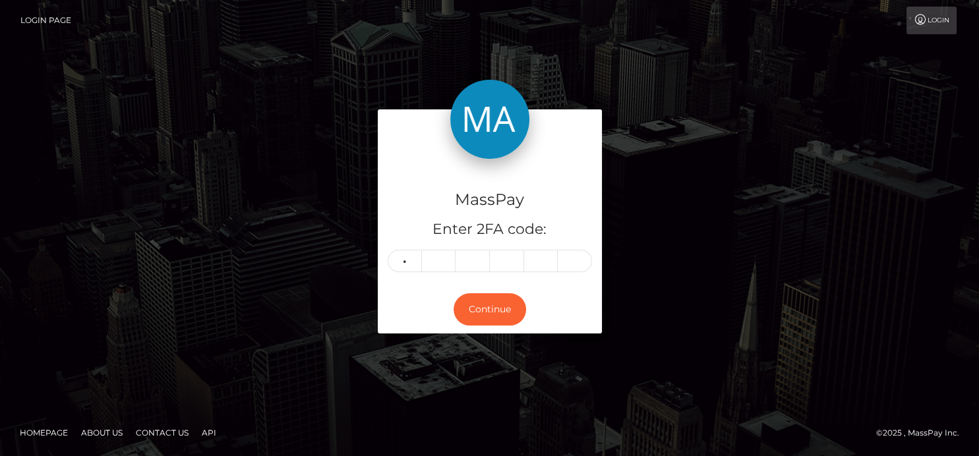
type input "8"
type input "5"
type input "4"
type input "7"
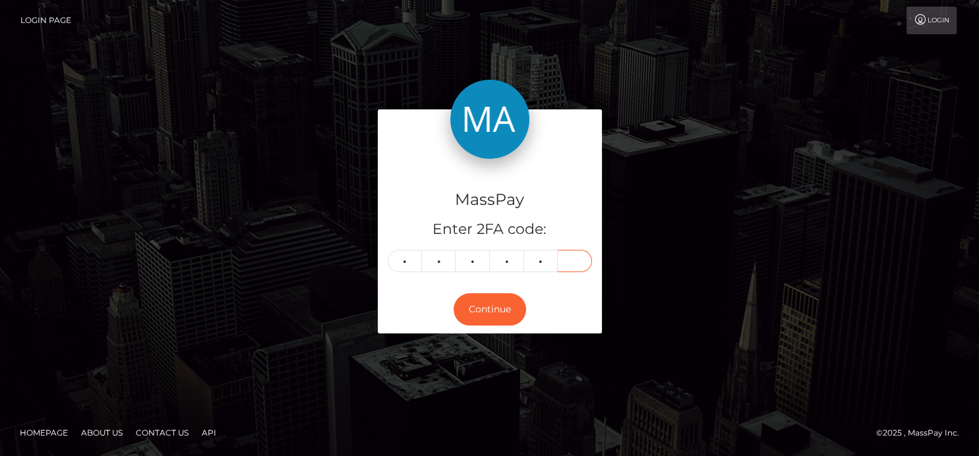
type input "2"
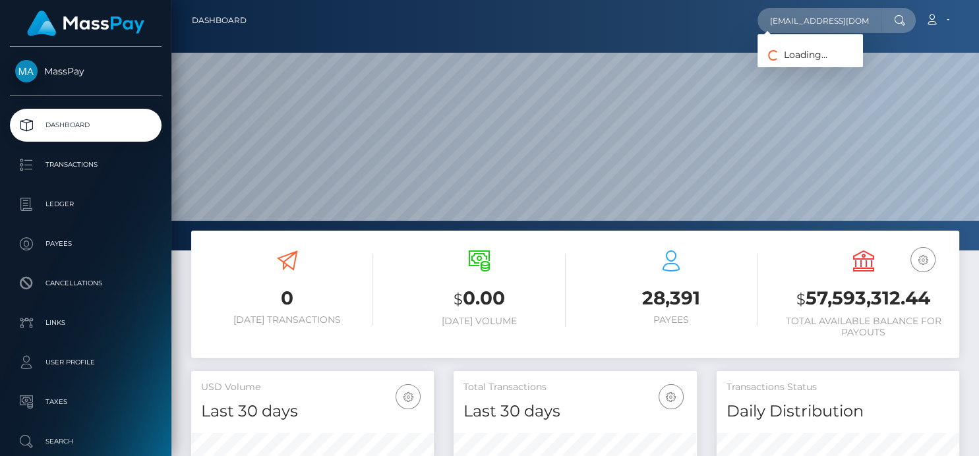
scroll to position [233, 243]
click at [800, 67] on link "[PERSON_NAME]" at bounding box center [810, 68] width 105 height 24
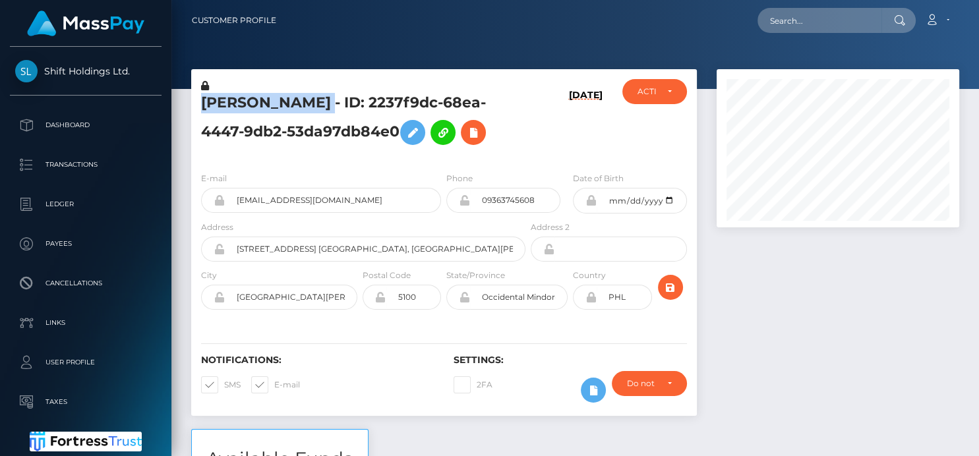
scroll to position [158, 243]
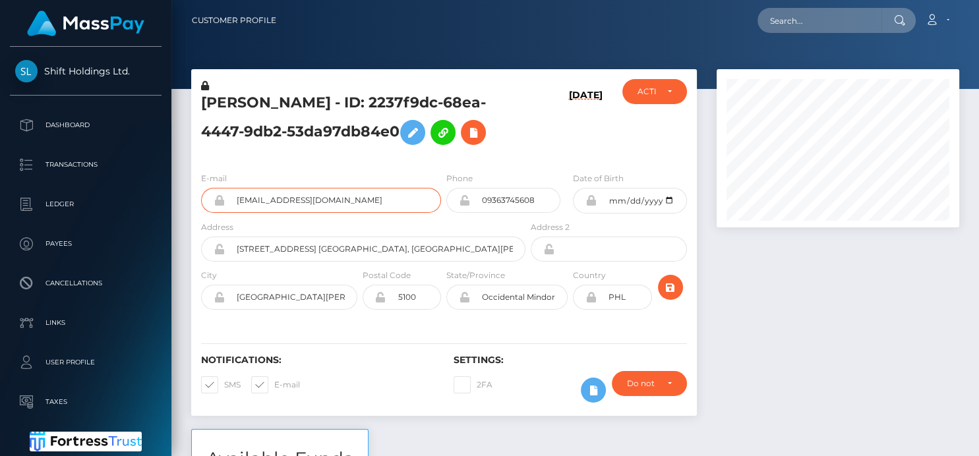
drag, startPoint x: 343, startPoint y: 235, endPoint x: 219, endPoint y: 231, distance: 124.0
click at [220, 213] on div "[EMAIL_ADDRESS][DOMAIN_NAME]" at bounding box center [321, 200] width 240 height 25
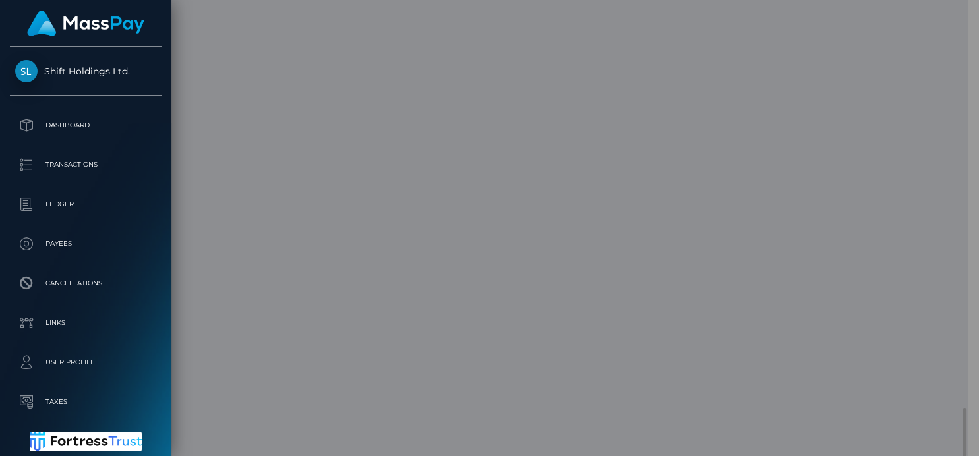
scroll to position [659217, 659136]
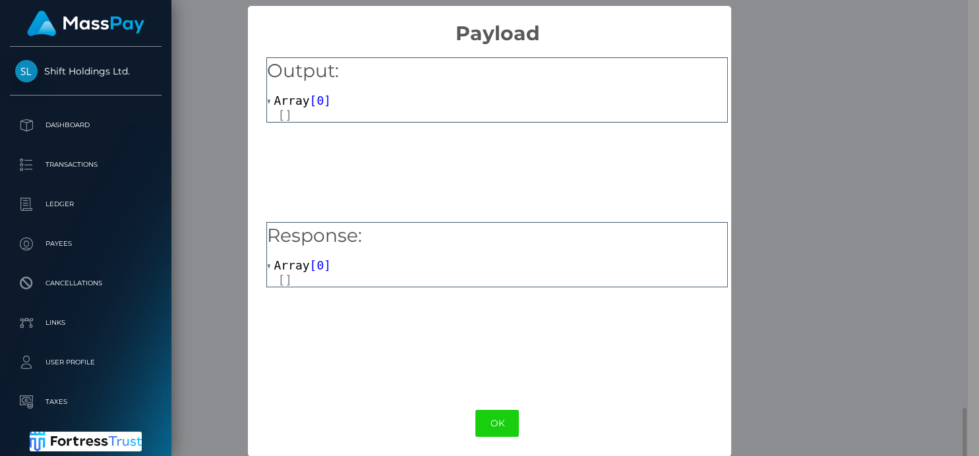
click at [350, 214] on div "Output: Array [ 0 ]" at bounding box center [497, 139] width 462 height 165
click at [316, 260] on span "0" at bounding box center [319, 265] width 7 height 14
click at [312, 256] on div "Response: Array [ 0 ]" at bounding box center [497, 247] width 462 height 51
click at [316, 102] on span "0" at bounding box center [319, 101] width 7 height 14
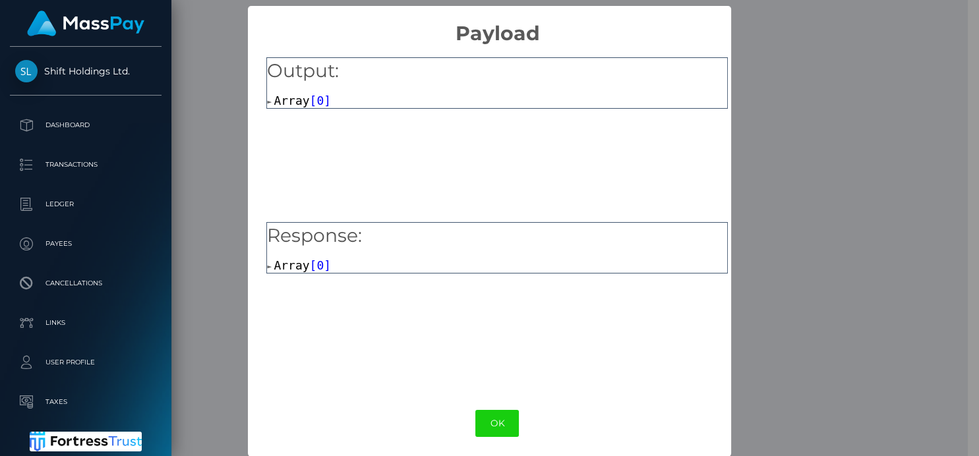
click at [316, 100] on span "0" at bounding box center [319, 101] width 7 height 14
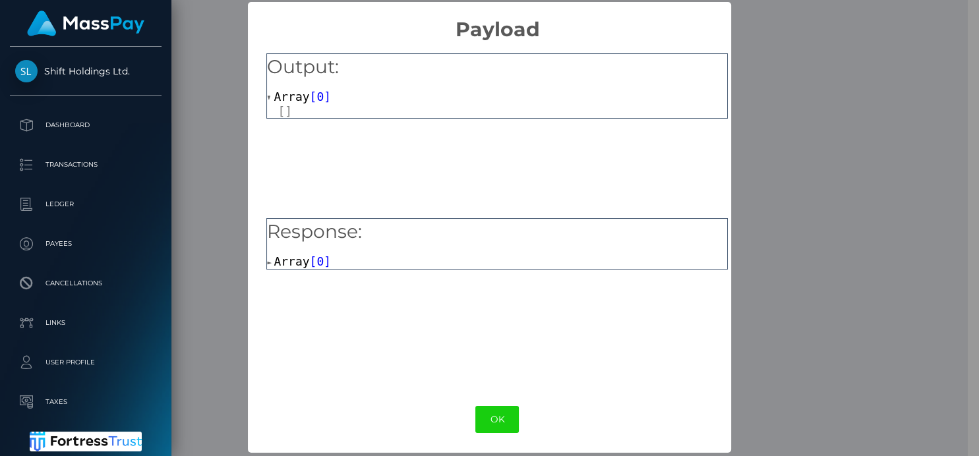
scroll to position [5, 0]
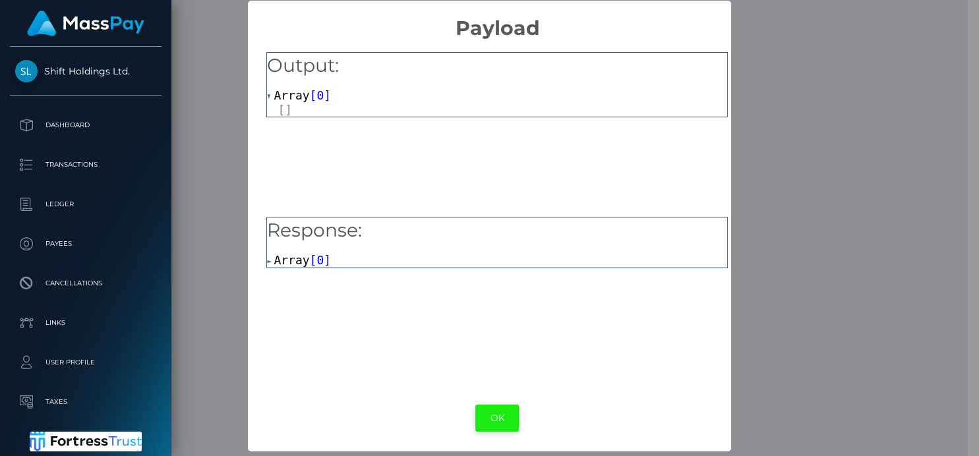
click at [496, 427] on button "OK" at bounding box center [497, 418] width 44 height 27
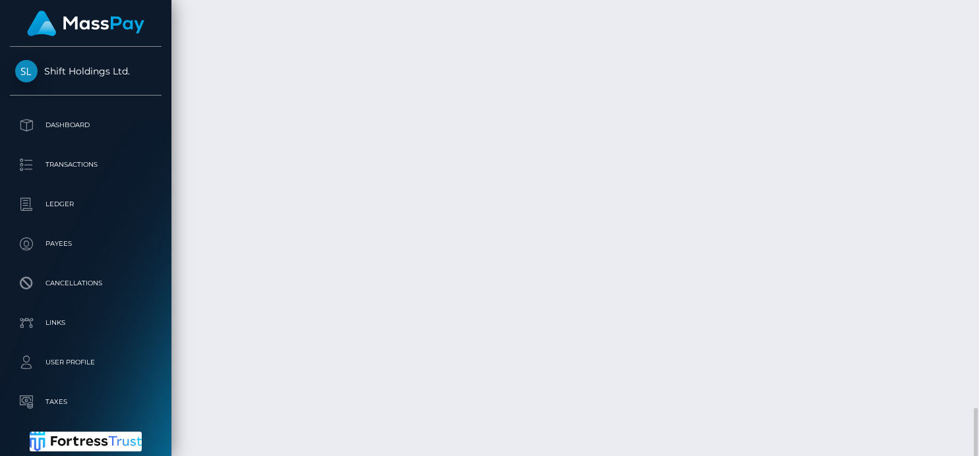
scroll to position [158, 243]
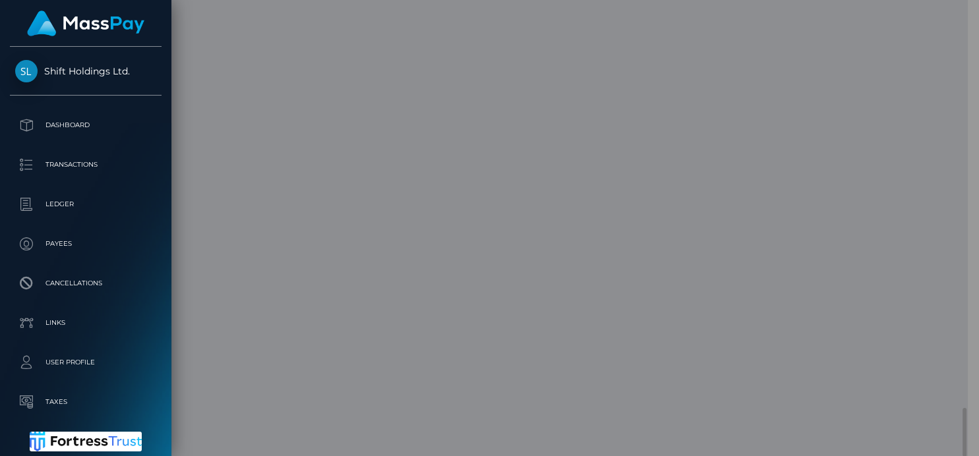
scroll to position [659217, 659136]
